Goal: Task Accomplishment & Management: Manage account settings

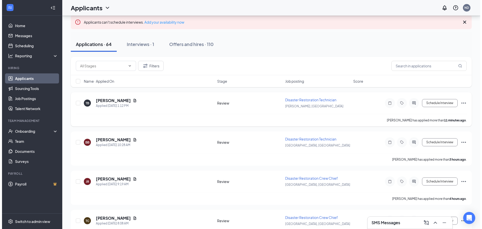
scroll to position [25, 0]
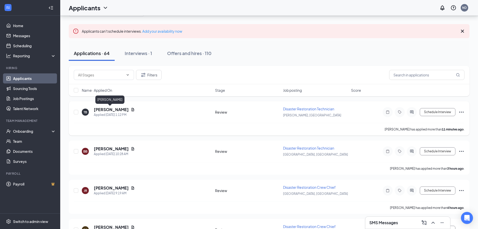
click at [106, 108] on h5 "[PERSON_NAME]" at bounding box center [111, 110] width 35 height 6
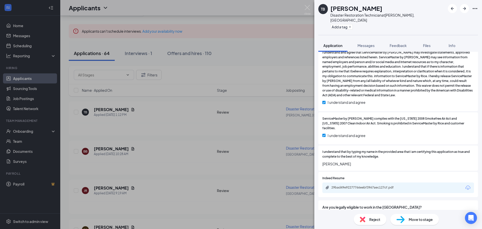
scroll to position [593, 0]
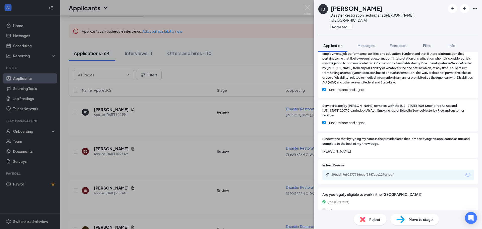
click at [350, 170] on div "29bad49e92277766eebf3967aec127cf.pdf" at bounding box center [398, 175] width 152 height 11
click at [354, 173] on div "29bad49e92277766eebf3967aec127cf.pdf" at bounding box center [366, 175] width 70 height 4
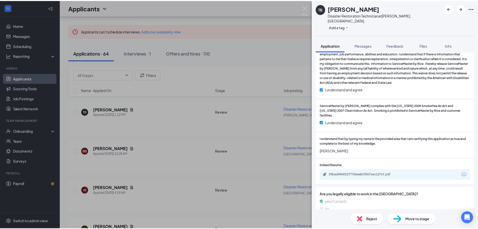
scroll to position [591, 0]
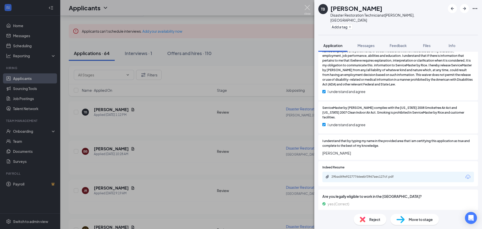
click at [307, 6] on img at bounding box center [307, 10] width 6 height 10
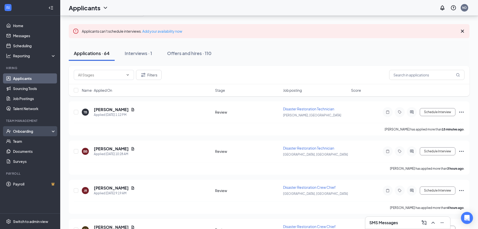
click at [20, 130] on div "Onboarding" at bounding box center [32, 131] width 39 height 5
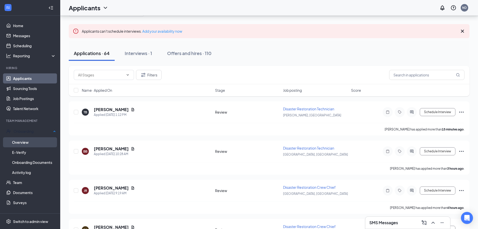
click at [21, 137] on link "Overview" at bounding box center [34, 142] width 44 height 10
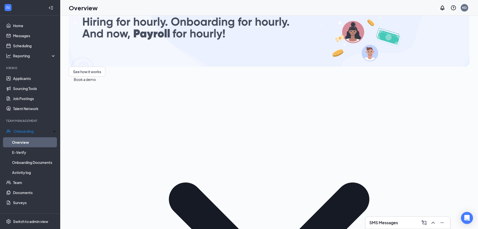
scroll to position [23, 0]
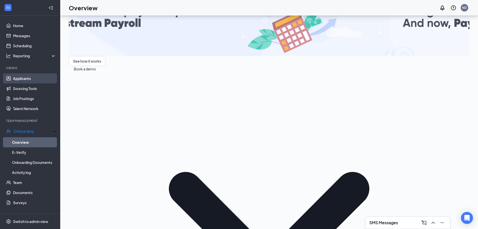
click at [22, 76] on link "Applicants" at bounding box center [34, 78] width 43 height 10
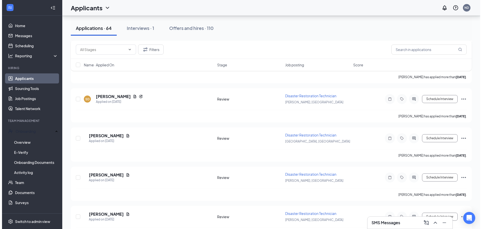
scroll to position [475, 0]
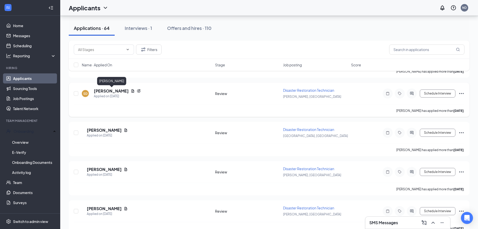
click at [116, 91] on h5 "[PERSON_NAME]" at bounding box center [111, 91] width 35 height 6
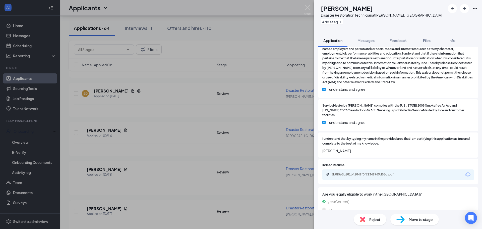
scroll to position [607, 0]
click at [339, 170] on div "5b0f568b181b41849f0f71349969d83d.pdf" at bounding box center [398, 174] width 152 height 11
click at [342, 172] on div "5b0f568b181b41849f0f71349969d83d.pdf" at bounding box center [366, 174] width 70 height 4
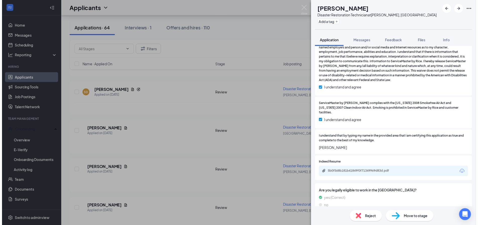
scroll to position [605, 0]
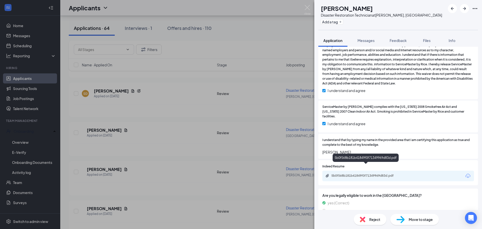
click at [360, 174] on div "5b0f568b181b41849f0f71349969d83d.pdf" at bounding box center [365, 176] width 81 height 5
drag, startPoint x: 166, startPoint y: 180, endPoint x: 127, endPoint y: 178, distance: 38.8
click at [166, 180] on div "SD [PERSON_NAME] Disaster Restoration Technician at [GEOGRAPHIC_DATA], [GEOGRAP…" at bounding box center [241, 114] width 482 height 229
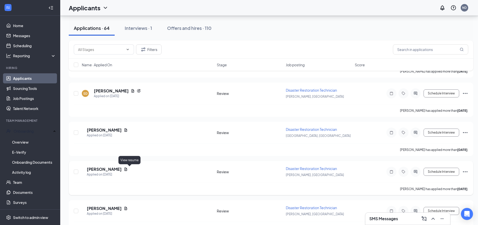
click at [127, 169] on icon "Document" at bounding box center [126, 169] width 3 height 3
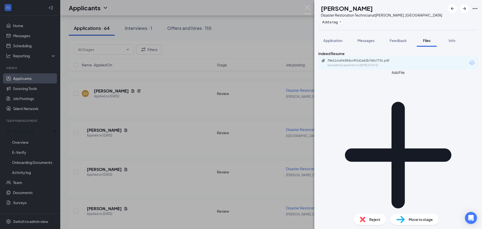
click at [393, 70] on div "78e11cc6fe38dcc9f161a62b760c773c.pdf Uploaded by applicant on [DATE] 23:54:31" at bounding box center [398, 62] width 160 height 13
click at [394, 67] on div "Uploaded by applicant on [DATE] 23:54:31" at bounding box center [364, 65] width 75 height 4
click at [120, 92] on div "[PERSON_NAME] Disaster Restoration Technician at [GEOGRAPHIC_DATA], [GEOGRAPHIC…" at bounding box center [241, 114] width 482 height 229
drag, startPoint x: 120, startPoint y: 92, endPoint x: 120, endPoint y: 95, distance: 3.0
click at [120, 93] on div "[PERSON_NAME] Disaster Restoration Technician at [GEOGRAPHIC_DATA], [GEOGRAPHIC…" at bounding box center [241, 114] width 482 height 229
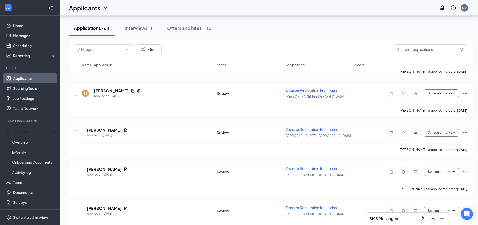
click at [116, 90] on h5 "[PERSON_NAME]" at bounding box center [111, 91] width 35 height 6
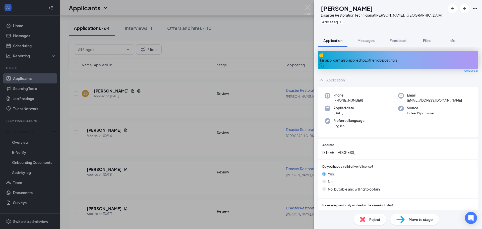
click at [189, 95] on div "SD [PERSON_NAME] Disaster Restoration Technician at [GEOGRAPHIC_DATA], [GEOGRAP…" at bounding box center [241, 114] width 482 height 229
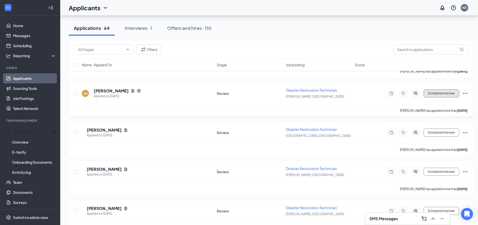
click at [438, 96] on button "Schedule Interview" at bounding box center [442, 93] width 36 height 8
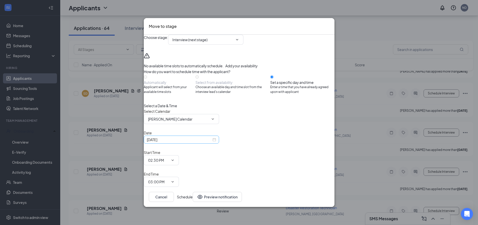
click at [216, 142] on div "[DATE]" at bounding box center [181, 140] width 69 height 6
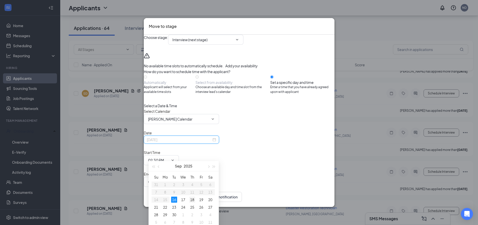
type input "[DATE]"
click at [194, 201] on div "18" at bounding box center [192, 200] width 6 height 6
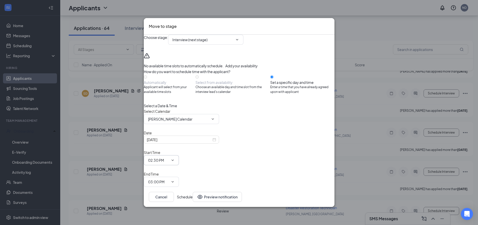
click at [179, 155] on span "02:30 PM" at bounding box center [161, 160] width 35 height 10
click at [175, 158] on icon "ChevronDown" at bounding box center [173, 160] width 4 height 4
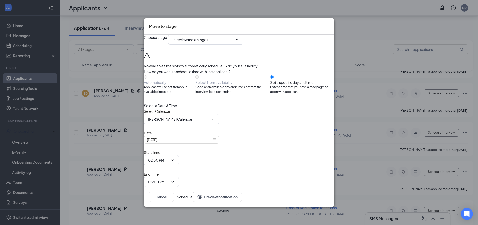
click at [253, 193] on div "Mark applicant(s) as Completed for Review" at bounding box center [239, 196] width 191 height 6
click at [179, 155] on span "02:30 PM" at bounding box center [161, 160] width 35 height 10
click at [175, 158] on icon "ChevronDown" at bounding box center [173, 160] width 4 height 4
click at [179, 155] on span "02:30 PM" at bounding box center [161, 160] width 35 height 10
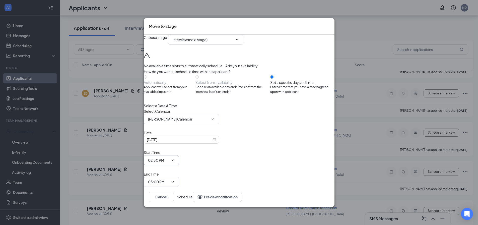
click at [169, 157] on input "02:30 PM" at bounding box center [158, 160] width 21 height 6
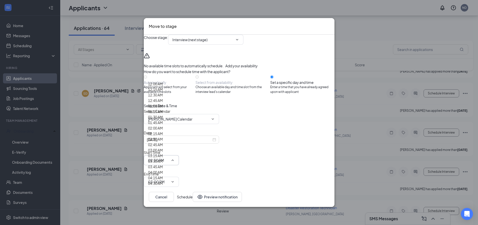
scroll to position [678, 0]
type input "03:00 PM"
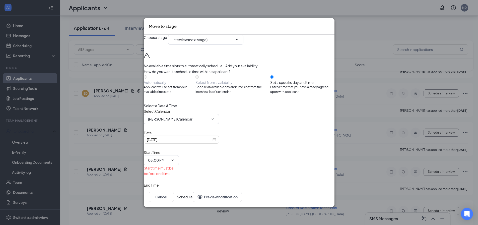
click at [179, 188] on span "03:00 PM" at bounding box center [161, 193] width 35 height 10
click at [169, 190] on input "03:00 PM" at bounding box center [158, 193] width 21 height 6
type input "03:30 PM"
click at [193, 195] on button "Schedule" at bounding box center [185, 197] width 16 height 10
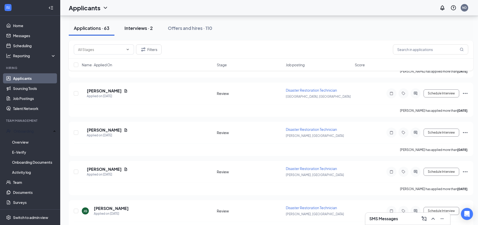
click at [146, 27] on div "Interviews · 2" at bounding box center [139, 28] width 28 height 6
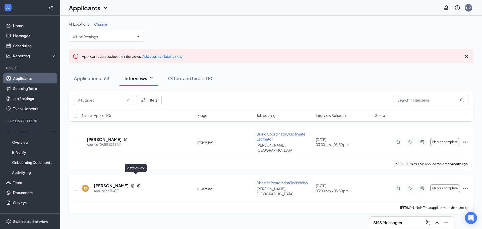
click at [135, 184] on icon "Document" at bounding box center [133, 186] width 4 height 4
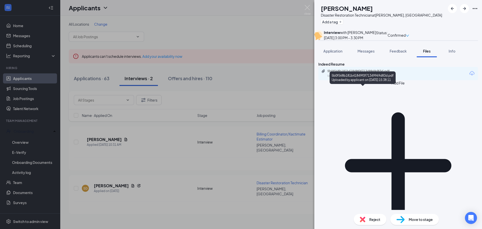
click at [384, 73] on div "5b0f568b181b41849f0f71349969d83d.pdf" at bounding box center [362, 71] width 70 height 4
